Goal: Information Seeking & Learning: Learn about a topic

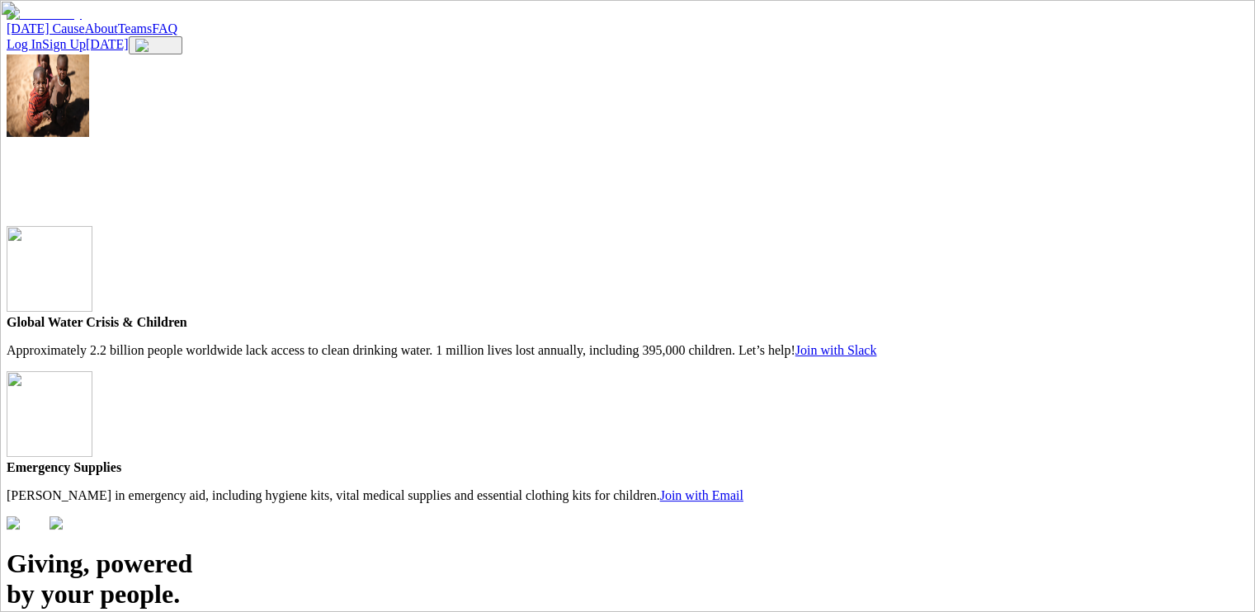
click at [85, 33] on link "[DATE] Cause" at bounding box center [46, 28] width 78 height 14
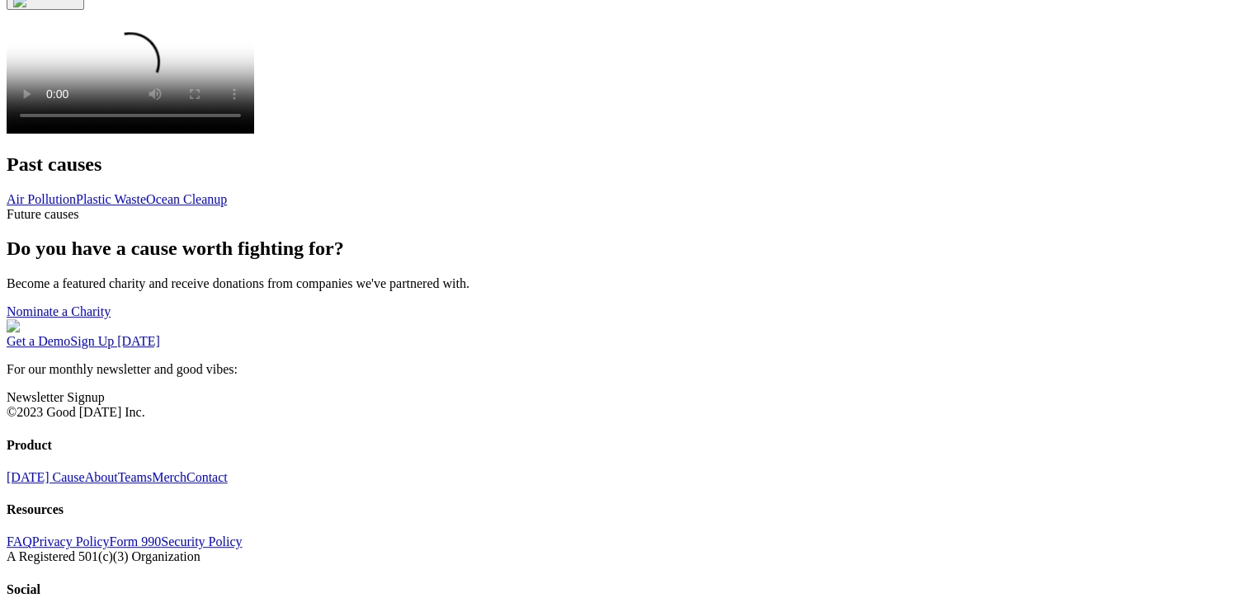
scroll to position [743, 0]
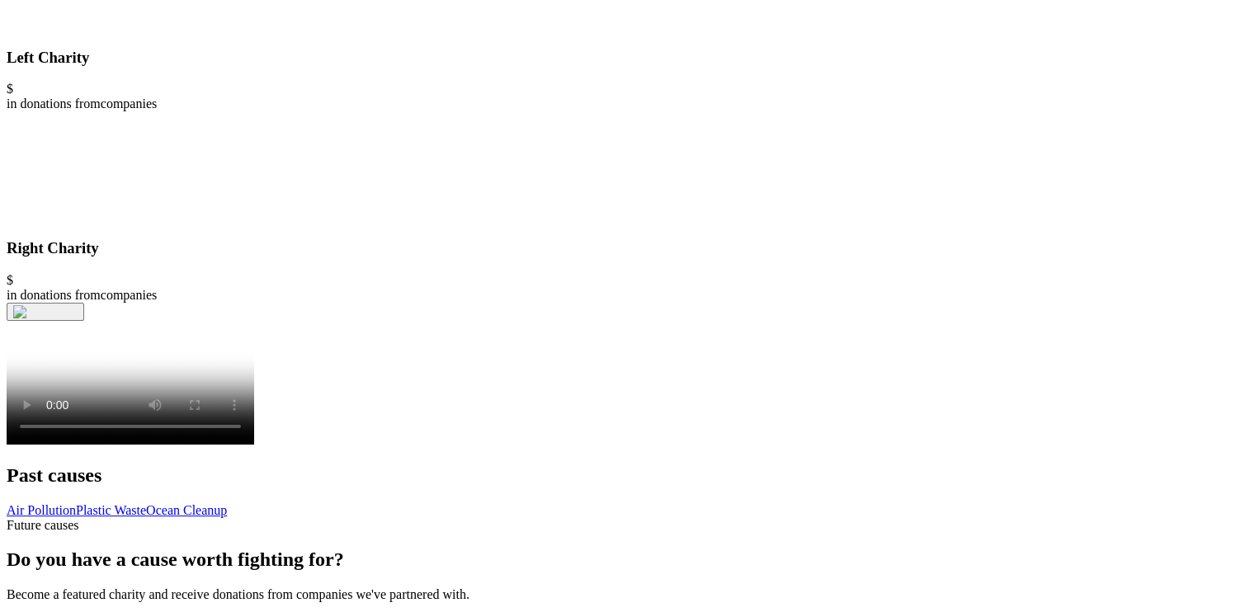
scroll to position [660, 0]
